Goal: Find specific page/section: Find specific page/section

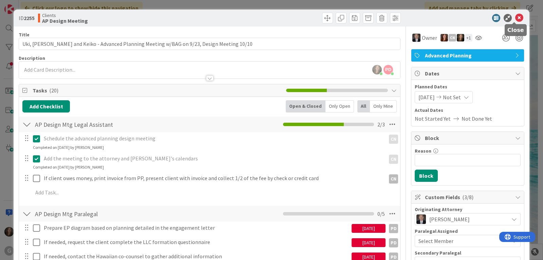
click at [515, 15] on icon at bounding box center [519, 18] width 8 height 8
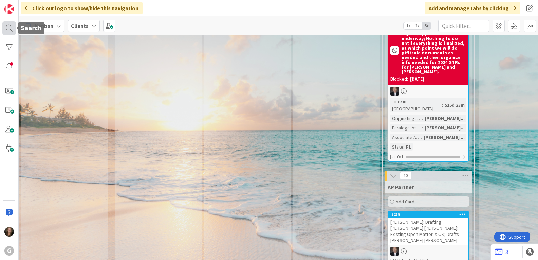
click at [9, 30] on div at bounding box center [9, 28] width 14 height 14
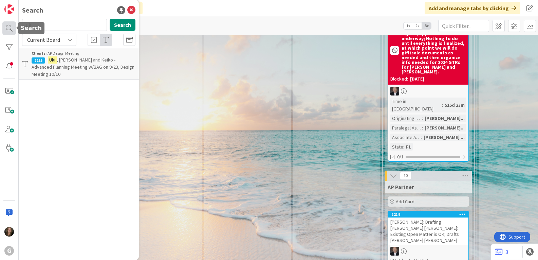
drag, startPoint x: 51, startPoint y: 26, endPoint x: 8, endPoint y: 22, distance: 43.0
click at [8, 22] on div "G Search uki Search Current Board Clients › AP Design Meeting 2255 [PERSON_NAME…" at bounding box center [9, 130] width 19 height 260
type input "627"
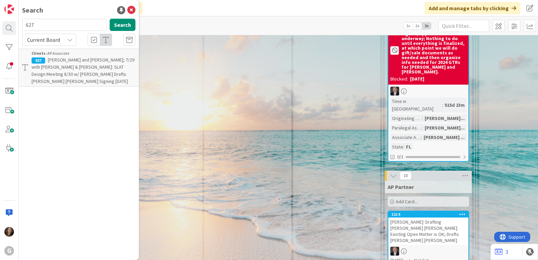
click at [56, 71] on span "[PERSON_NAME] and [PERSON_NAME]; 7/29 with [PERSON_NAME] & [PERSON_NAME]: SLAT …" at bounding box center [83, 71] width 103 height 28
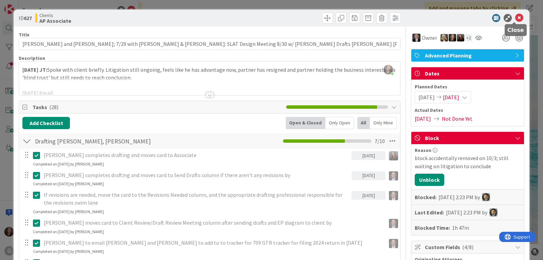
click at [515, 19] on icon at bounding box center [519, 18] width 8 height 8
